Goal: Find specific page/section: Find specific page/section

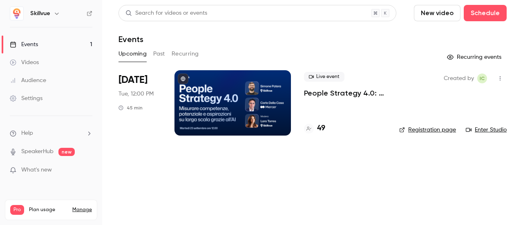
click at [254, 96] on div at bounding box center [232, 102] width 116 height 65
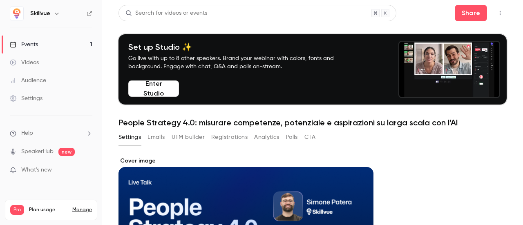
click at [163, 94] on button "Enter Studio" at bounding box center [153, 88] width 51 height 16
